Goal: Task Accomplishment & Management: Use online tool/utility

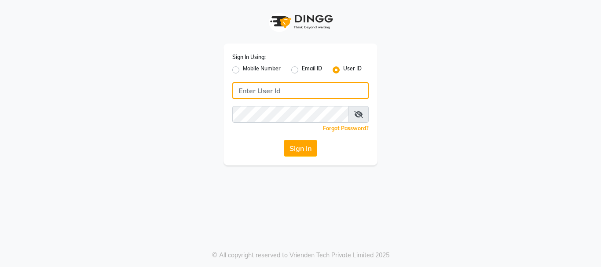
type input "9949972973"
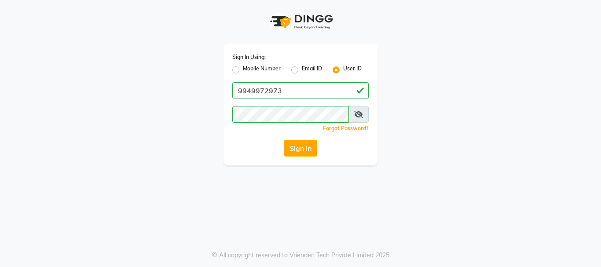
click at [243, 68] on label "Mobile Number" at bounding box center [262, 70] width 38 height 11
click at [243, 68] on input "Mobile Number" at bounding box center [246, 68] width 6 height 6
radio input "true"
radio input "false"
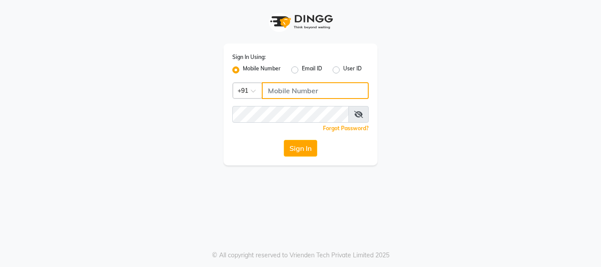
type input "9949972973"
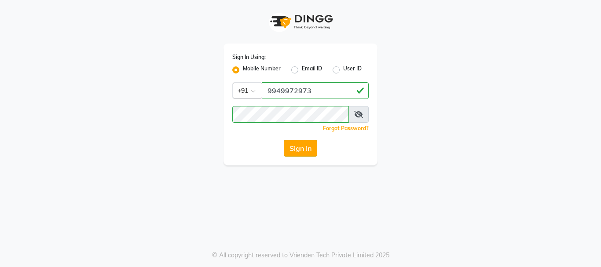
click at [296, 152] on button "Sign In" at bounding box center [300, 148] width 33 height 17
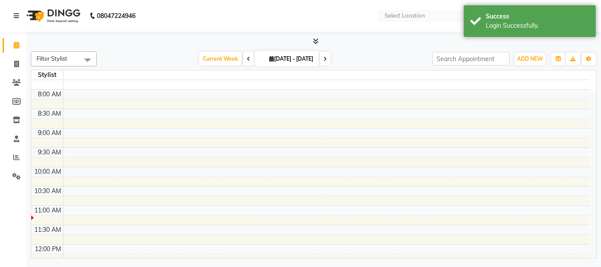
select select "en"
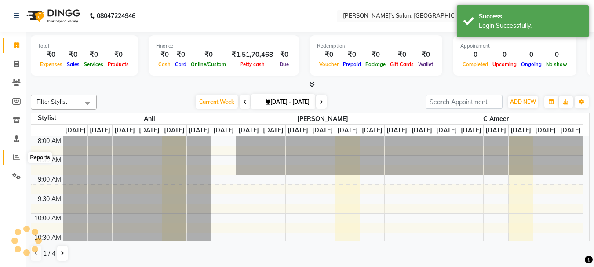
click at [17, 156] on icon at bounding box center [16, 157] width 7 height 7
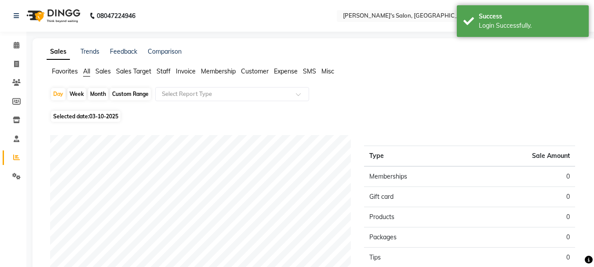
click at [164, 69] on span "Staff" at bounding box center [164, 71] width 14 height 8
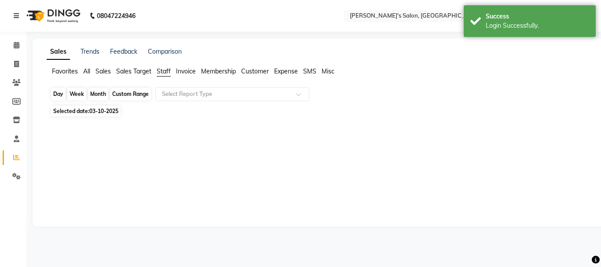
click at [57, 95] on div "Day" at bounding box center [58, 94] width 15 height 12
select select "10"
select select "2025"
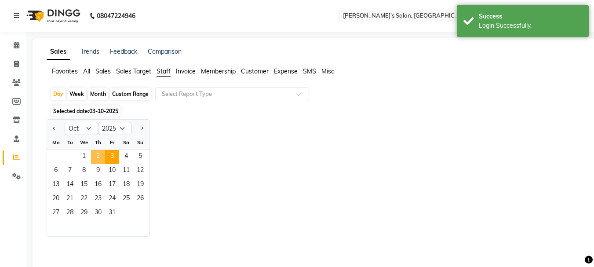
click at [95, 154] on span "2" at bounding box center [98, 157] width 14 height 14
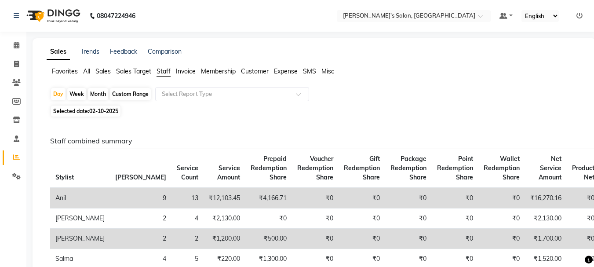
click at [99, 96] on div "Month" at bounding box center [98, 94] width 20 height 12
select select "10"
select select "2025"
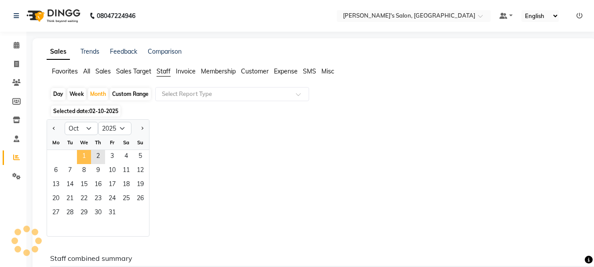
click at [80, 151] on span "1" at bounding box center [84, 157] width 14 height 14
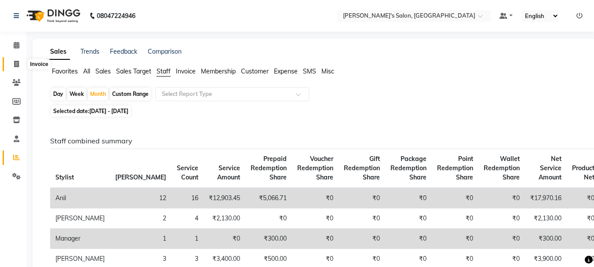
click at [15, 62] on icon at bounding box center [16, 64] width 5 height 7
select select "service"
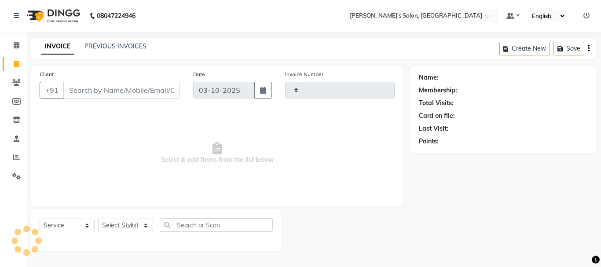
type input "2418"
select select "3810"
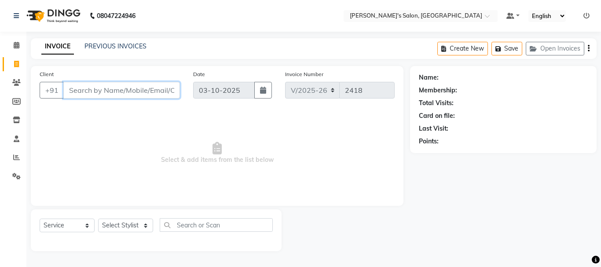
click at [113, 86] on input "Client" at bounding box center [121, 90] width 117 height 17
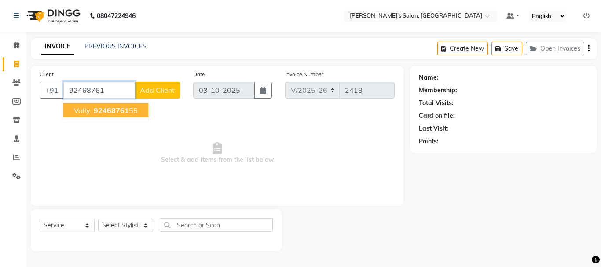
click at [114, 107] on span "92468761" at bounding box center [111, 110] width 35 height 9
type input "9246876155"
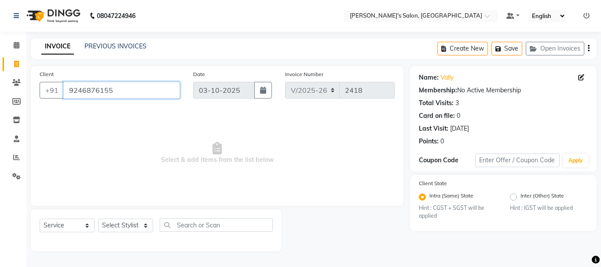
click at [93, 88] on input "9246876155" at bounding box center [121, 90] width 117 height 17
click at [15, 83] on icon at bounding box center [16, 82] width 8 height 7
click at [17, 84] on icon at bounding box center [16, 82] width 8 height 7
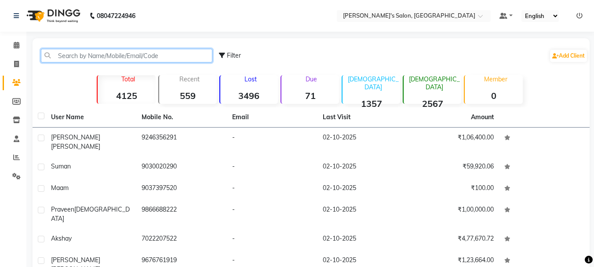
click at [66, 52] on input "text" at bounding box center [127, 56] width 172 height 14
paste input "9246876155"
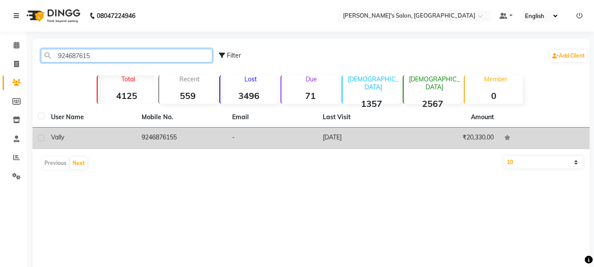
type input "924687615"
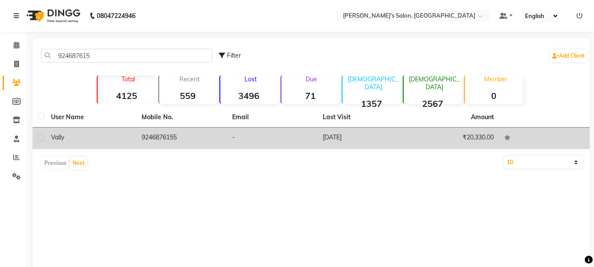
click at [158, 140] on td "9246876155" at bounding box center [181, 139] width 91 height 22
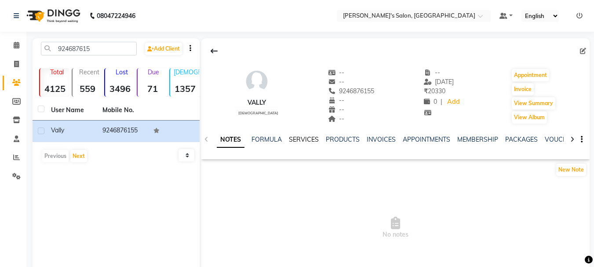
click at [304, 138] on link "SERVICES" at bounding box center [304, 139] width 30 height 8
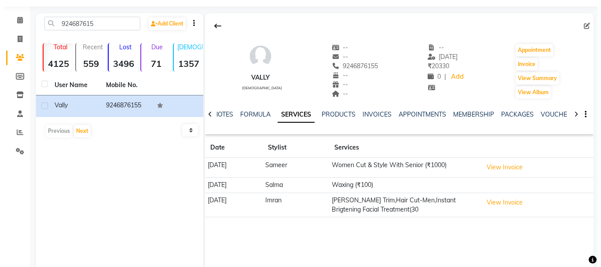
scroll to position [4, 0]
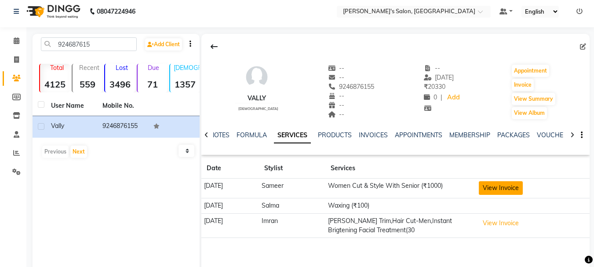
click at [523, 188] on button "View Invoice" at bounding box center [501, 188] width 44 height 14
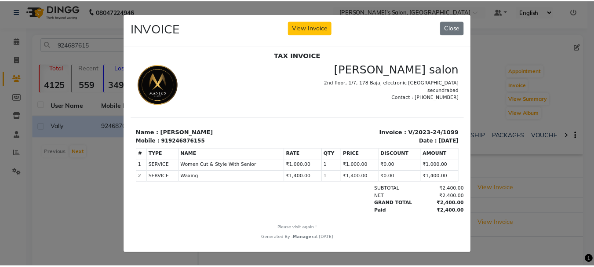
scroll to position [7, 0]
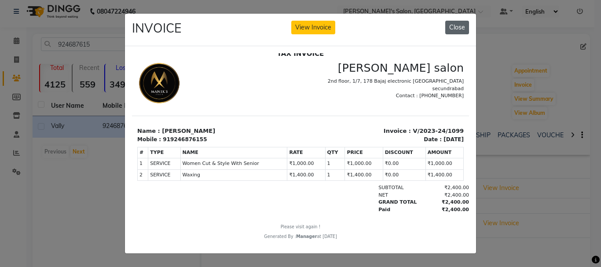
click at [458, 27] on button "Close" at bounding box center [457, 28] width 24 height 14
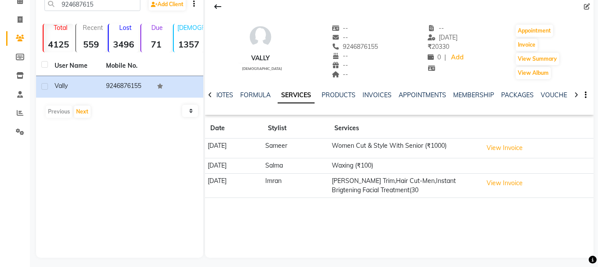
scroll to position [48, 0]
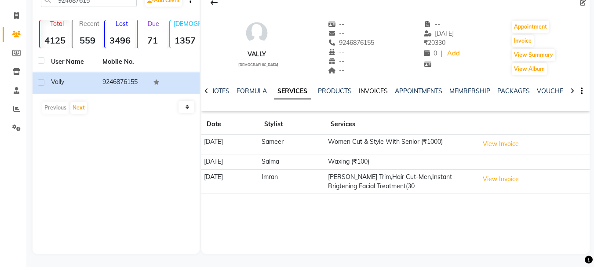
click at [370, 88] on link "INVOICES" at bounding box center [373, 91] width 29 height 8
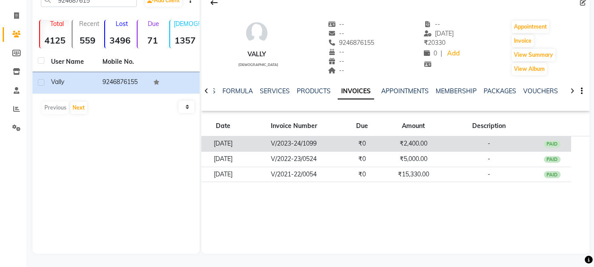
click at [343, 144] on td "V/2023-24/1099" at bounding box center [294, 143] width 98 height 15
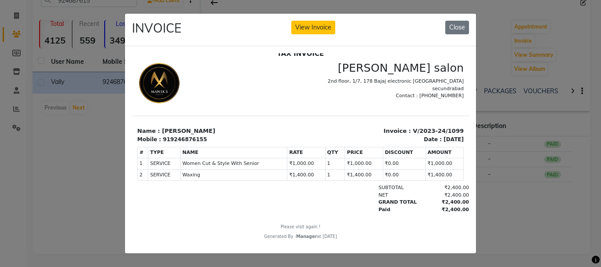
scroll to position [5, 0]
click at [298, 21] on button "View Invoice" at bounding box center [313, 28] width 44 height 14
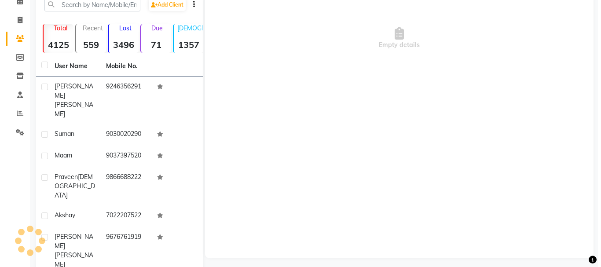
scroll to position [46, 0]
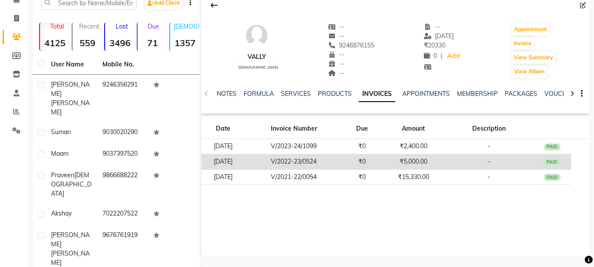
click at [463, 162] on td "-" at bounding box center [489, 161] width 88 height 15
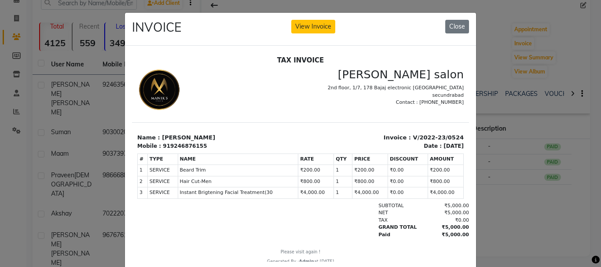
scroll to position [0, 0]
click at [307, 26] on button "View Invoice" at bounding box center [313, 27] width 44 height 14
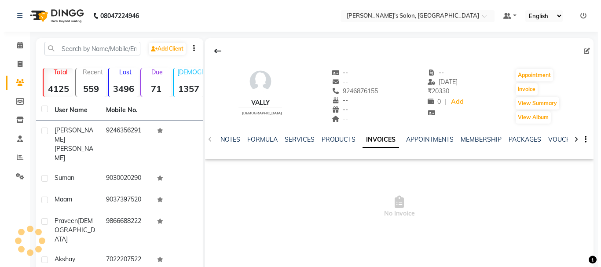
scroll to position [46, 0]
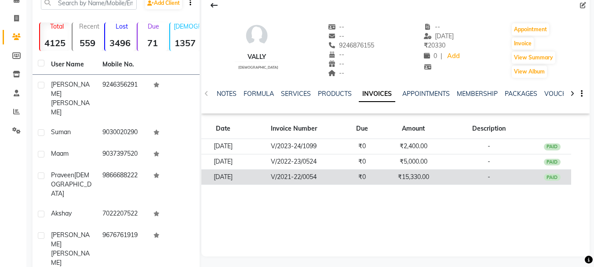
click at [515, 176] on td "-" at bounding box center [489, 176] width 88 height 15
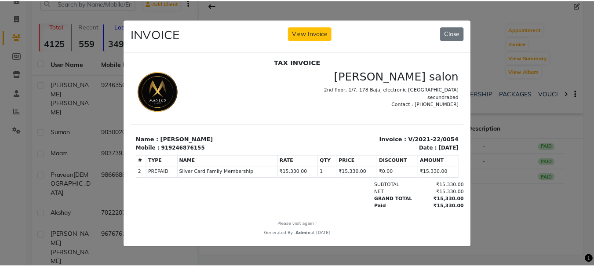
scroll to position [7, 0]
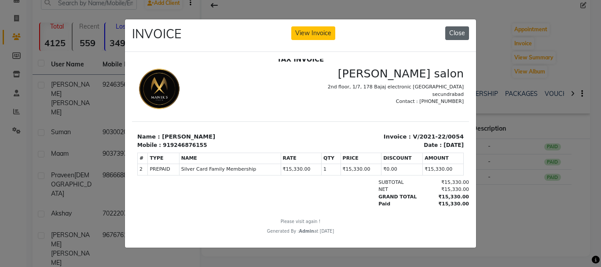
click at [460, 31] on button "Close" at bounding box center [457, 33] width 24 height 14
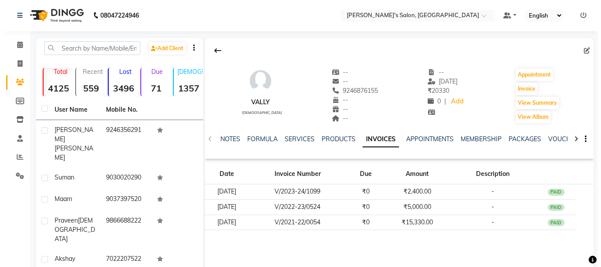
scroll to position [0, 0]
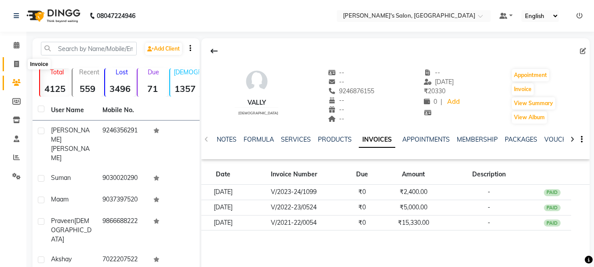
click at [17, 61] on icon at bounding box center [16, 64] width 5 height 7
select select "service"
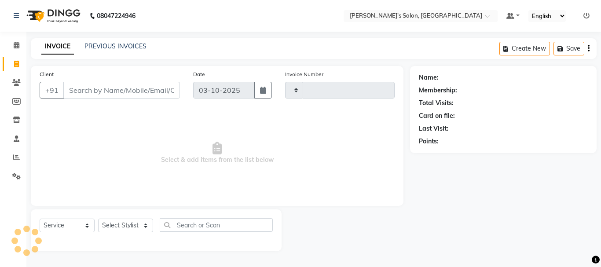
type input "2418"
select select "3810"
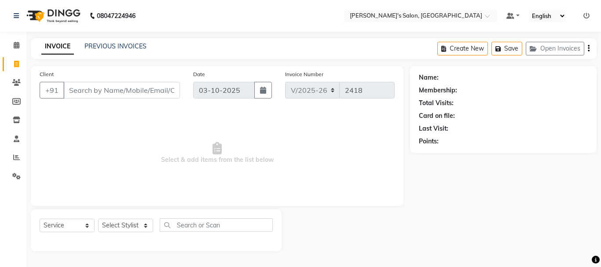
click at [90, 94] on input "Client" at bounding box center [121, 90] width 117 height 17
